Goal: Navigation & Orientation: Find specific page/section

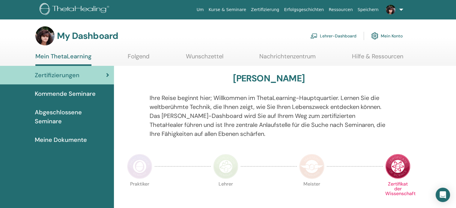
click at [65, 114] on span "Abgeschlossene Seminare" at bounding box center [72, 117] width 74 height 18
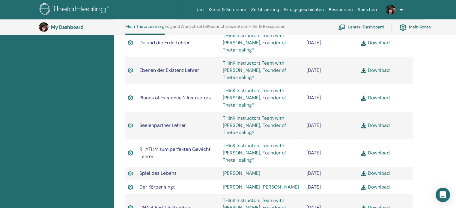
scroll to position [900, 0]
click at [357, 30] on link "Lehrer-Dashboard" at bounding box center [361, 26] width 46 height 13
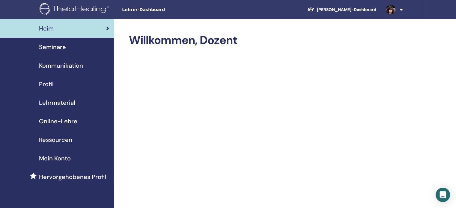
click at [63, 159] on span "Mein Konto" at bounding box center [55, 158] width 32 height 9
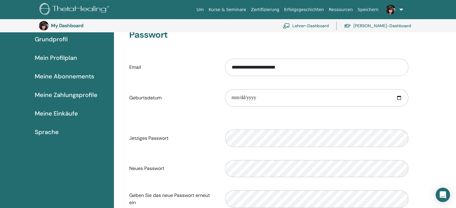
scroll to position [55, 0]
click at [52, 60] on span "Mein Profilplan" at bounding box center [56, 58] width 42 height 9
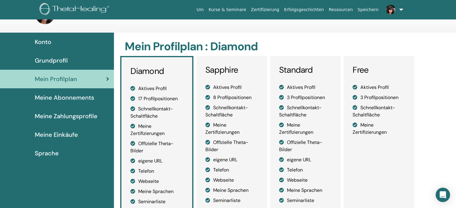
scroll to position [20, 0]
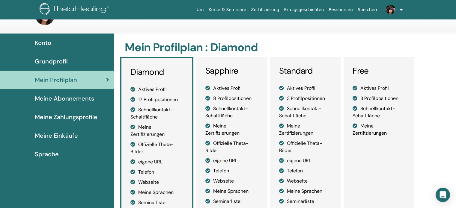
click at [279, 8] on link "Zertifizierung" at bounding box center [264, 9] width 33 height 11
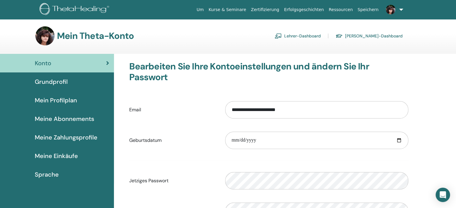
click at [62, 122] on span "Meine Abonnements" at bounding box center [64, 118] width 59 height 9
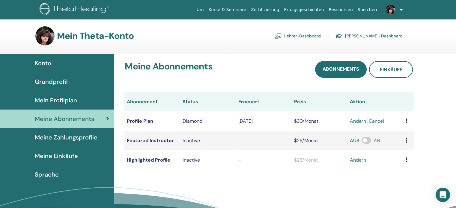
click at [56, 158] on span "Meine Einkäufe" at bounding box center [56, 156] width 43 height 9
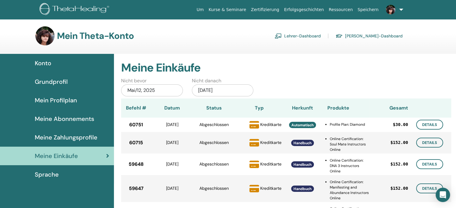
click at [320, 37] on link "Lehrer-Dashboard" at bounding box center [297, 36] width 46 height 10
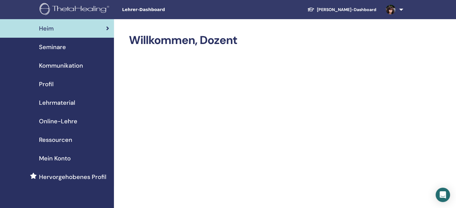
click at [401, 10] on link at bounding box center [393, 9] width 25 height 19
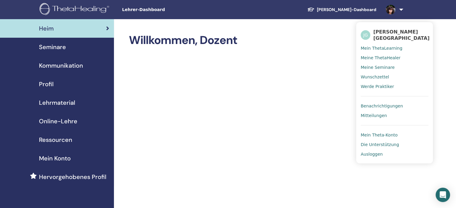
click at [376, 67] on span "Meine Seminare" at bounding box center [377, 67] width 34 height 5
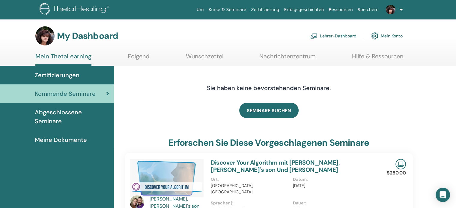
click at [247, 10] on link "Kurse & Seminare" at bounding box center [227, 9] width 42 height 11
